Goal: Task Accomplishment & Management: Use online tool/utility

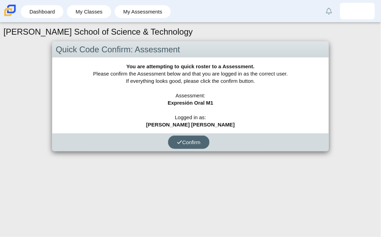
click at [198, 141] on span "Confirm" at bounding box center [189, 142] width 24 height 6
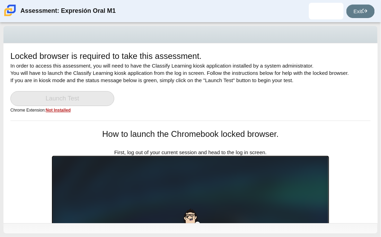
click at [61, 100] on link "Launch Test" at bounding box center [62, 98] width 104 height 15
click at [62, 100] on link "Launch Test" at bounding box center [62, 98] width 104 height 15
